Goal: Transaction & Acquisition: Purchase product/service

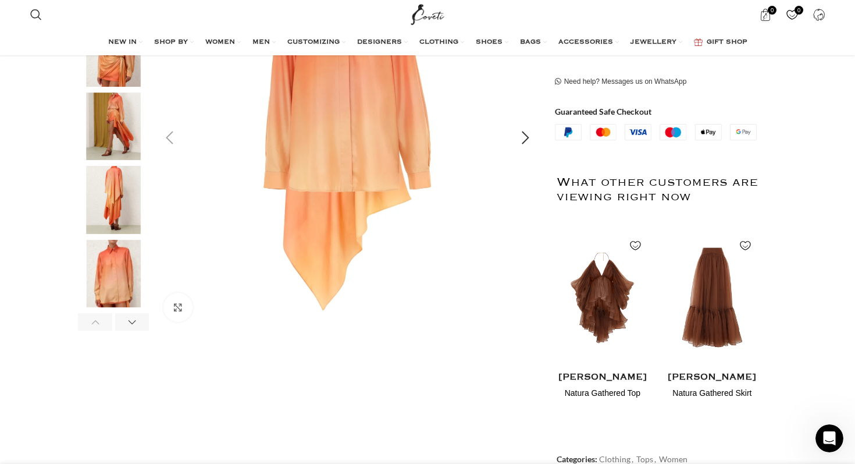
scroll to position [291, 0]
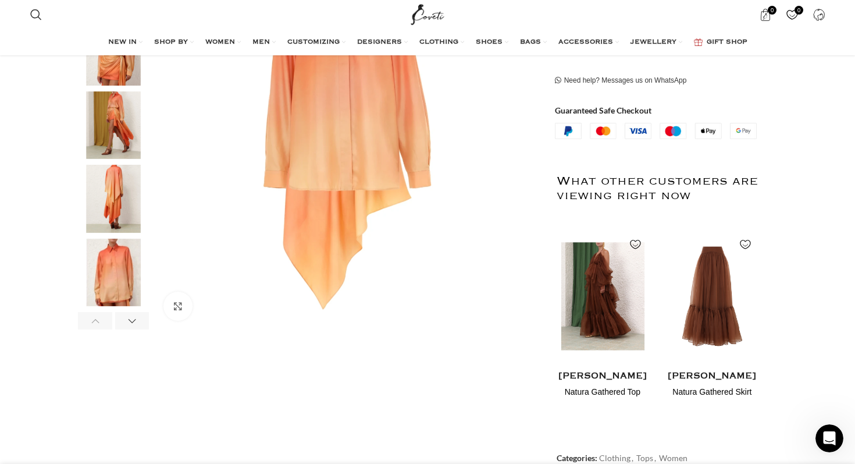
click at [599, 266] on img "1 / 2" at bounding box center [602, 296] width 95 height 144
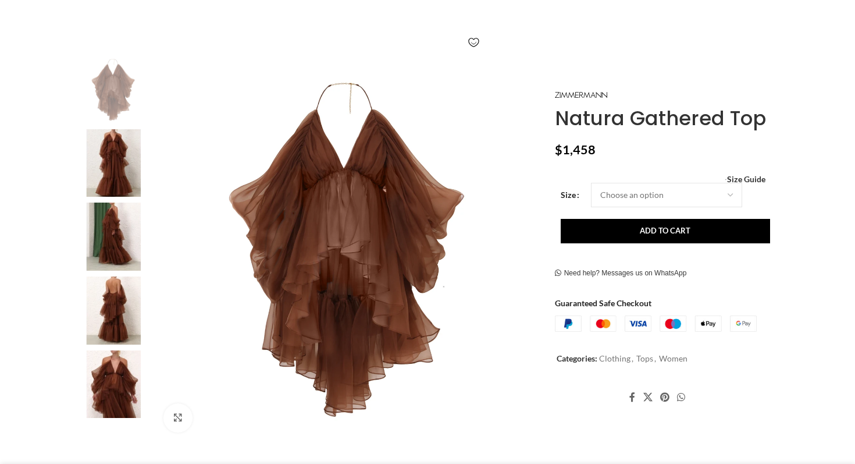
scroll to position [176, 0]
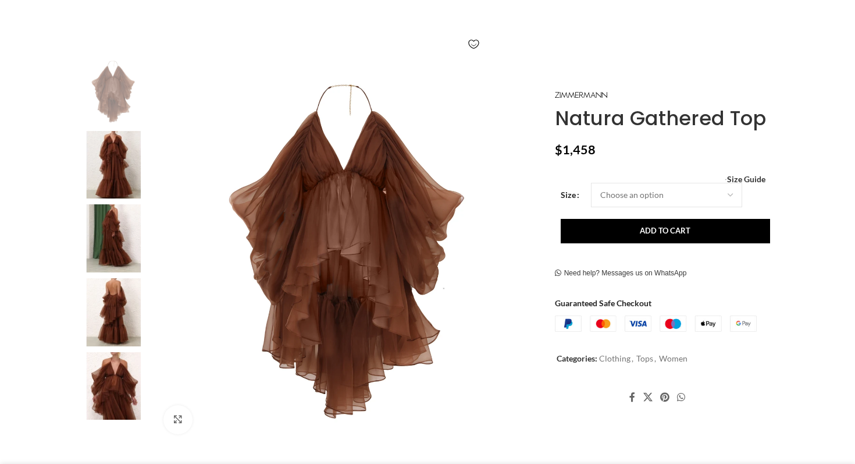
click at [116, 189] on img at bounding box center [113, 165] width 71 height 68
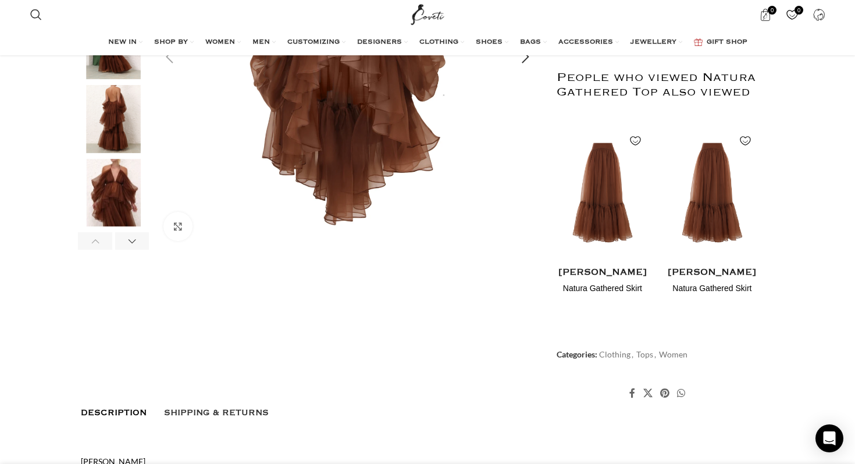
scroll to position [48, 0]
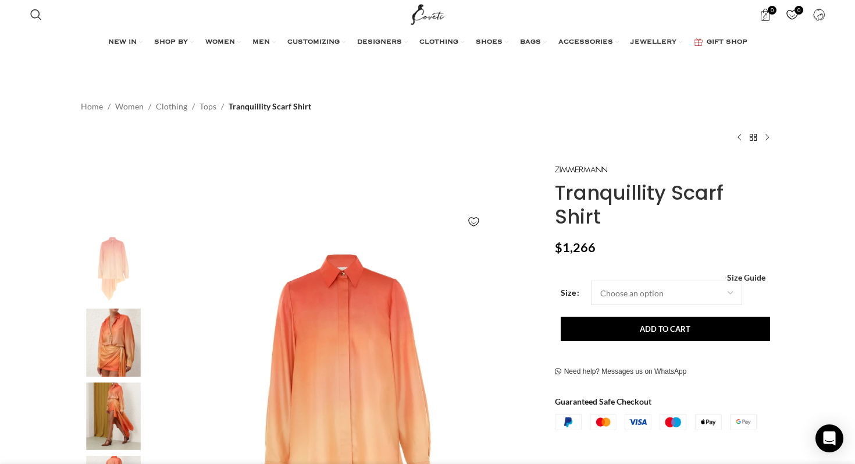
scroll to position [0, 122]
click at [712, 280] on select "Choose an option 6 UK 8 UK 10 [GEOGRAPHIC_DATA] 12 [GEOGRAPHIC_DATA] 14 [GEOGRA…" at bounding box center [666, 292] width 151 height 24
click at [591, 280] on select "Choose an option 6 UK 8 UK 10 [GEOGRAPHIC_DATA] 12 [GEOGRAPHIC_DATA] 14 [GEOGRA…" at bounding box center [666, 292] width 151 height 24
